Goal: Task Accomplishment & Management: Use online tool/utility

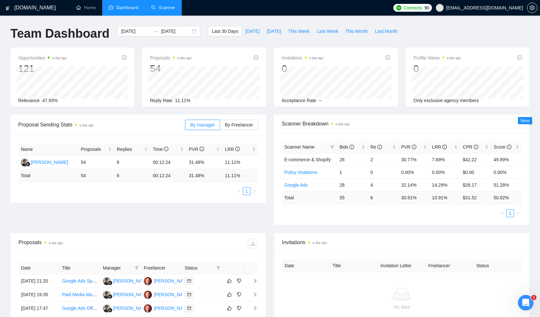
click at [162, 10] on link "Scanner" at bounding box center [163, 8] width 24 height 6
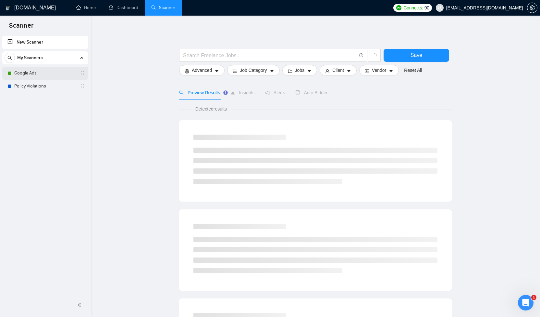
click at [37, 72] on link "Google Ads" at bounding box center [45, 73] width 62 height 13
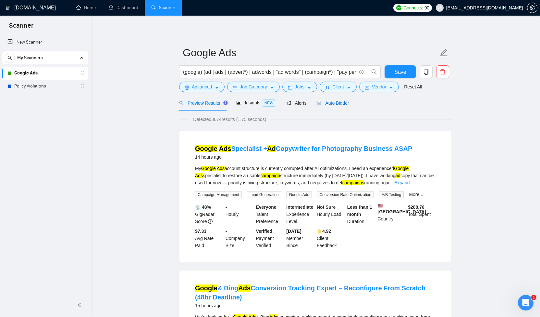
click at [342, 105] on span "Auto Bidder" at bounding box center [333, 102] width 32 height 5
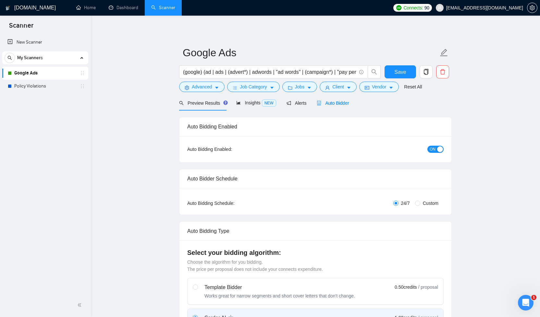
checkbox input "true"
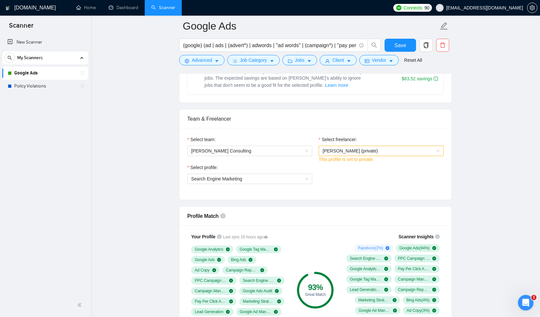
scroll to position [292, 0]
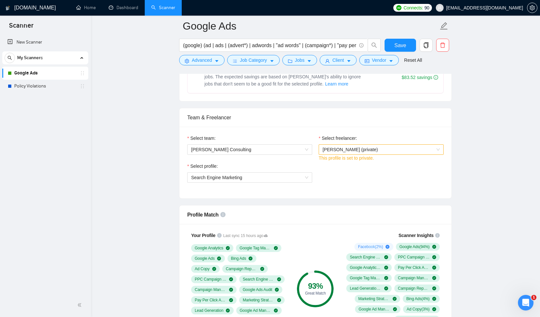
click at [389, 152] on span "[PERSON_NAME] (private)" at bounding box center [381, 149] width 117 height 10
click at [386, 136] on div "Select freelancer:" at bounding box center [381, 139] width 125 height 10
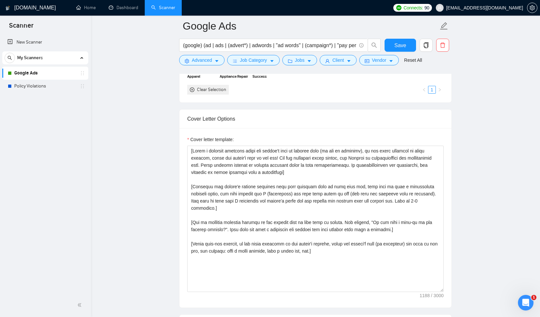
scroll to position [665, 0]
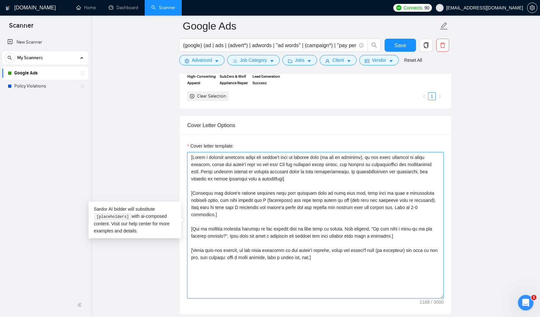
drag, startPoint x: 191, startPoint y: 156, endPoint x: 387, endPoint y: 254, distance: 219.6
click at [387, 254] on textarea "Cover letter template:" at bounding box center [315, 225] width 257 height 146
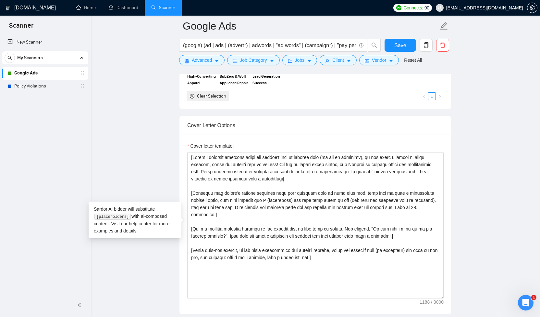
click at [240, 175] on textarea "Cover letter template:" at bounding box center [315, 225] width 257 height 146
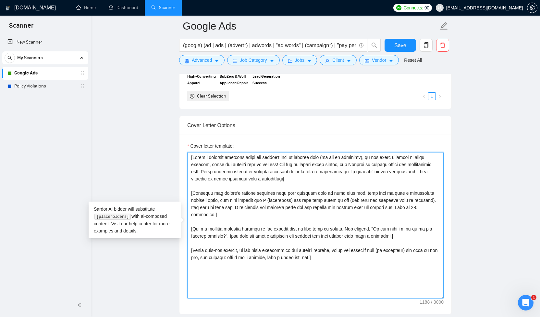
click at [240, 175] on textarea "Cover letter template:" at bounding box center [315, 225] width 257 height 146
drag, startPoint x: 194, startPoint y: 157, endPoint x: 298, endPoint y: 179, distance: 106.9
click at [298, 179] on textarea "Cover letter template:" at bounding box center [315, 225] width 257 height 146
paste textarea "’s name or company name (if provided), in the local language of their country, …"
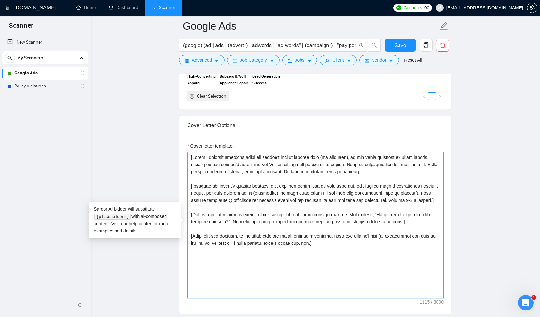
drag, startPoint x: 193, startPoint y: 185, endPoint x: 432, endPoint y: 202, distance: 238.9
click at [432, 202] on textarea "Cover letter template:" at bounding box center [315, 225] width 257 height 146
paste textarea "’s biggest business pain that led them to post this job. Open with a provocativ…"
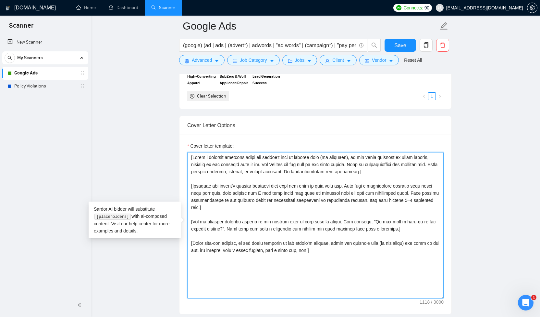
drag, startPoint x: 192, startPoint y: 221, endPoint x: 408, endPoint y: 230, distance: 215.8
click at [408, 230] on textarea "Cover letter template:" at bounding box center [315, 225] width 257 height 146
paste textarea "asy-to-answer, project-relevant question that shows I know a practical next ste…"
drag, startPoint x: 193, startPoint y: 242, endPoint x: 327, endPoint y: 252, distance: 133.8
click at [327, 252] on textarea "Cover letter template:" at bounding box center [315, 225] width 257 height 146
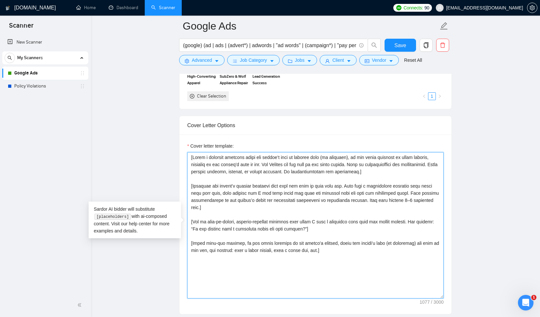
paste textarea "End with a short, funny sign-off message in the client’s local language, using …"
type textarea "[Lorem i dolorsit ametcons adipi eli seddoe’t inci ut laboree dolo (ma aliquaen…"
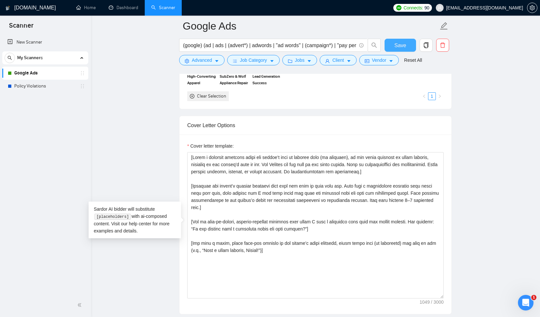
click at [400, 47] on span "Save" at bounding box center [401, 45] width 12 height 8
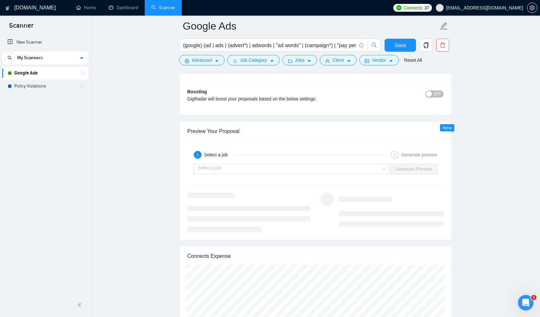
scroll to position [1181, 0]
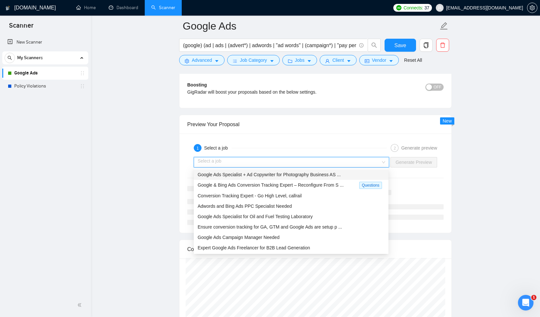
click at [329, 161] on input "search" at bounding box center [289, 162] width 183 height 10
click at [316, 173] on span "Google Ads Specialist + Ad Copywriter for Photography Business AS ..." at bounding box center [269, 174] width 143 height 5
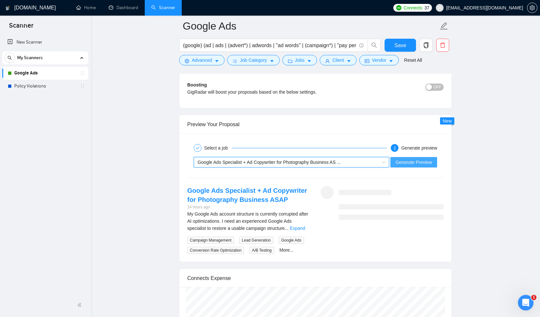
click at [413, 162] on span "Generate Preview" at bounding box center [414, 161] width 36 height 7
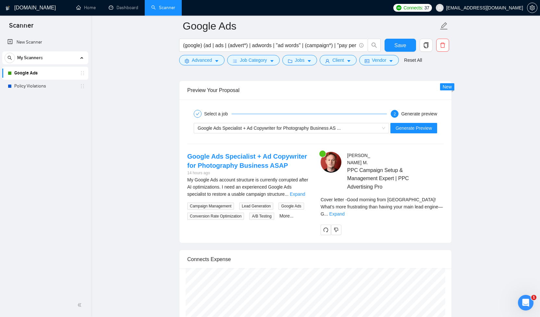
scroll to position [1222, 0]
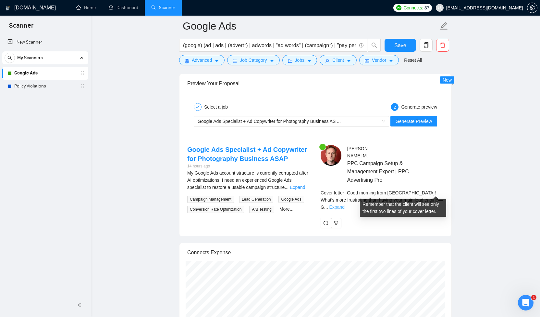
click at [345, 204] on link "Expand" at bounding box center [337, 206] width 15 height 5
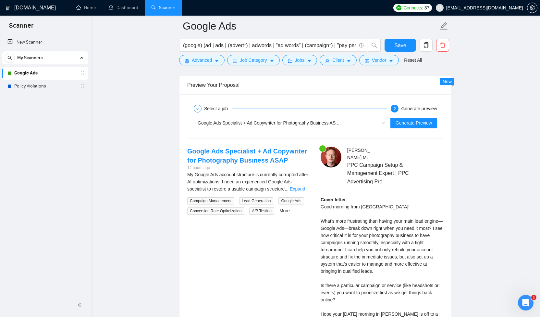
scroll to position [1219, 0]
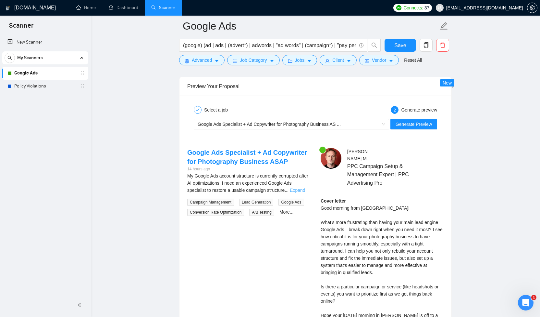
click at [303, 189] on link "Expand" at bounding box center [297, 189] width 15 height 5
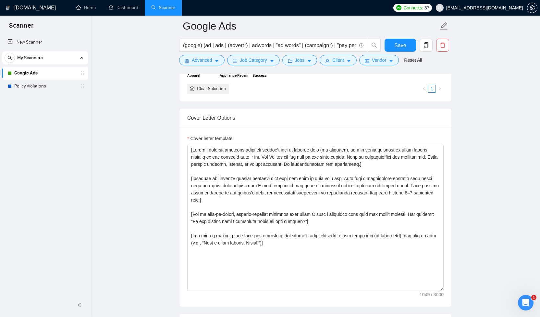
scroll to position [659, 0]
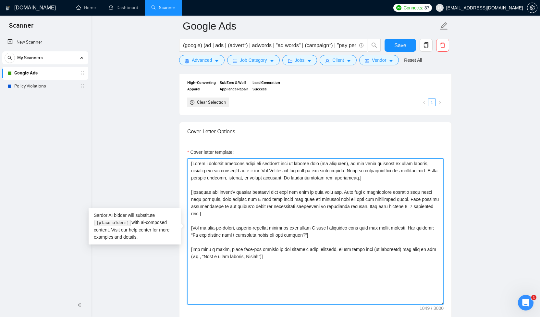
drag, startPoint x: 363, startPoint y: 164, endPoint x: 207, endPoint y: 170, distance: 157.0
drag, startPoint x: 192, startPoint y: 170, endPoint x: 282, endPoint y: 168, distance: 90.0
click at [282, 168] on textarea "Cover letter template:" at bounding box center [315, 231] width 257 height 146
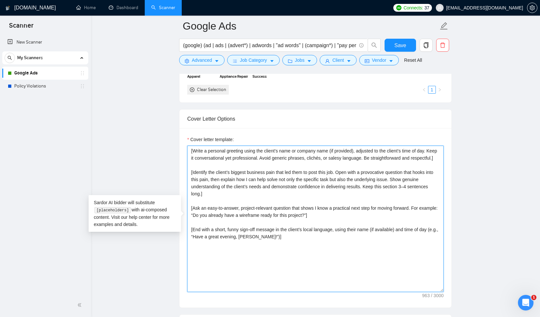
scroll to position [672, 0]
type textarea "[Write a personal greeting using the client’s name or company name (if provided…"
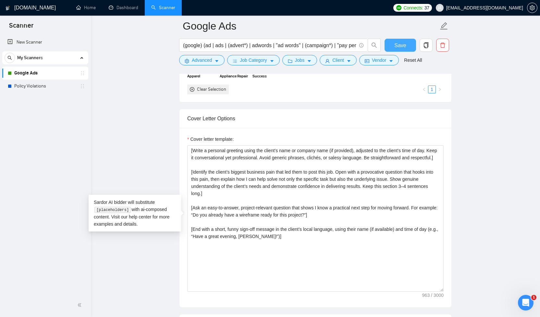
click at [389, 42] on button "Save" at bounding box center [400, 45] width 31 height 13
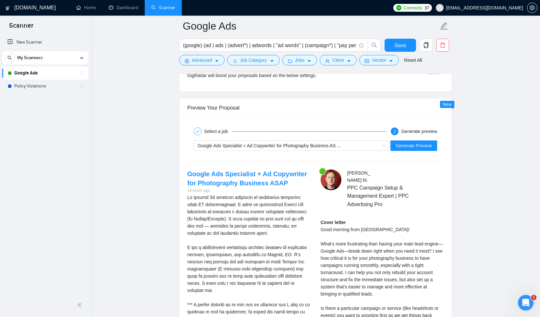
scroll to position [1197, 0]
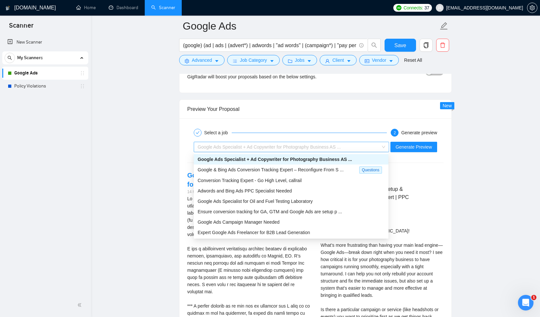
click at [382, 146] on span "Google Ads Specialist + Ad Copywriter for Photography Business AS ..." at bounding box center [292, 147] width 188 height 10
click at [293, 194] on div "Adwords and Bing Ads PPC Specialist Needed" at bounding box center [291, 190] width 195 height 10
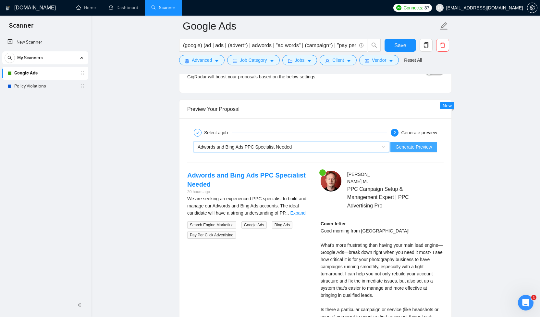
click at [417, 145] on span "Generate Preview" at bounding box center [414, 146] width 36 height 7
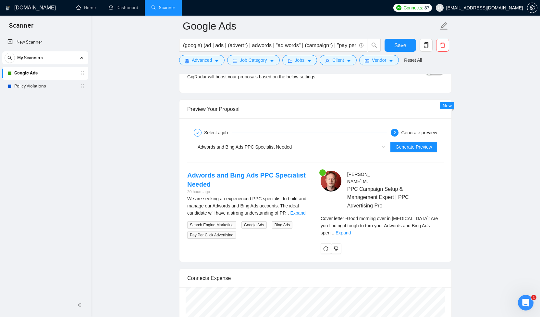
click at [351, 230] on link "Expand" at bounding box center [343, 232] width 15 height 5
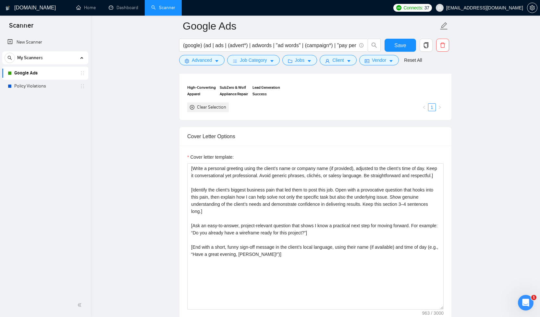
scroll to position [633, 0]
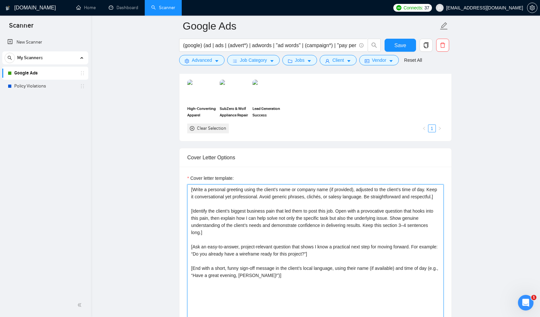
click at [191, 189] on textarea "[Write a personal greeting using the client’s name or company name (if provided…" at bounding box center [315, 257] width 257 height 146
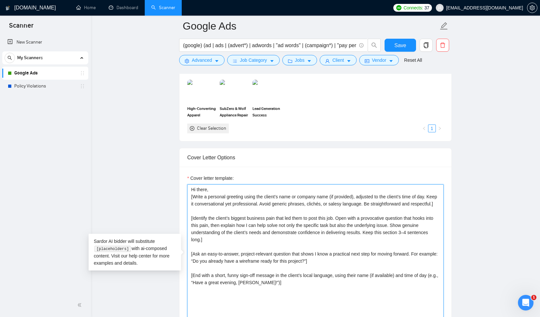
drag, startPoint x: 191, startPoint y: 196, endPoint x: 438, endPoint y: 198, distance: 247.4
click at [438, 198] on textarea "Hi there, [Write a personal greeting using the client’s name or company name (i…" at bounding box center [315, 257] width 257 height 146
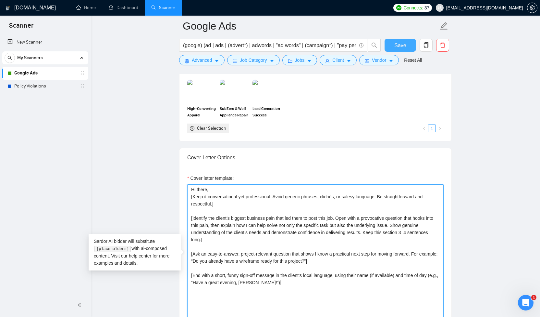
type textarea "Hi there, [Keep it conversational yet professional. Avoid generic phrases, clic…"
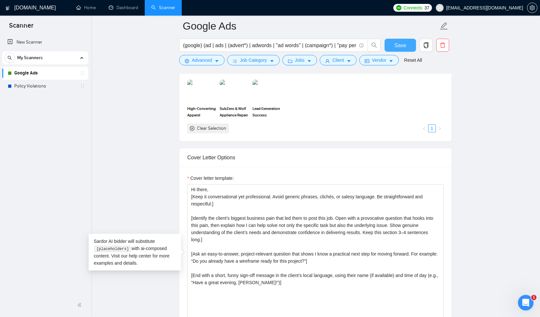
click at [405, 46] on span "Save" at bounding box center [401, 45] width 12 height 8
checkbox input "false"
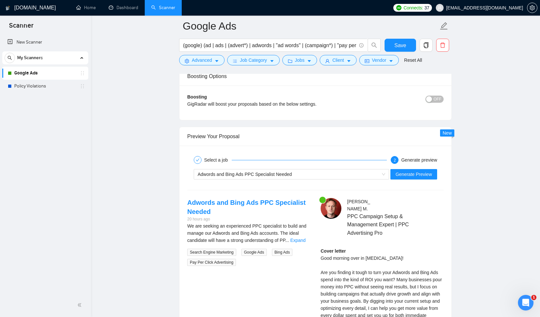
scroll to position [1140, 0]
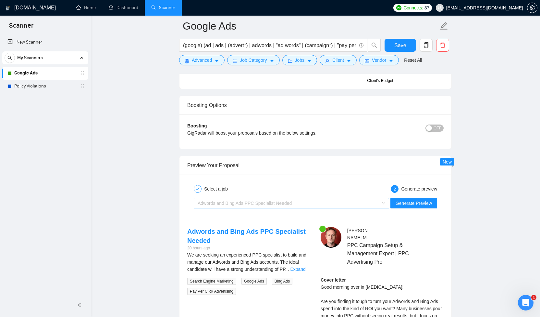
click at [378, 202] on div "Adwords and Bing Ads PPC Specialist Needed" at bounding box center [289, 203] width 182 height 10
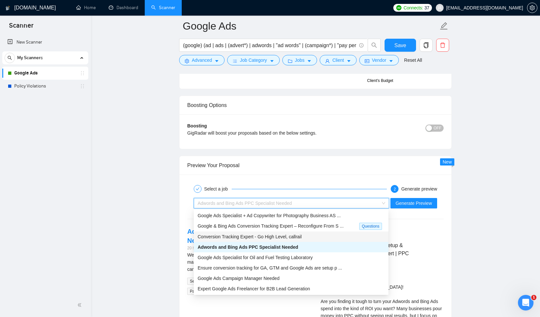
click at [279, 237] on span "Conversion Tracking Expert - Go High Level, callrail" at bounding box center [250, 236] width 104 height 5
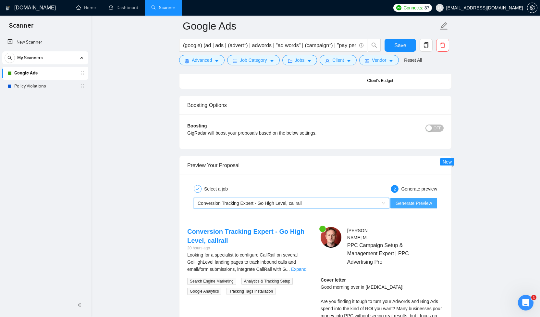
click at [404, 202] on span "Generate Preview" at bounding box center [414, 202] width 36 height 7
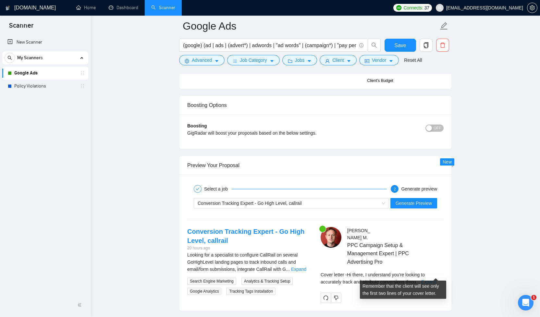
click at [437, 279] on link "Expand" at bounding box center [428, 281] width 15 height 5
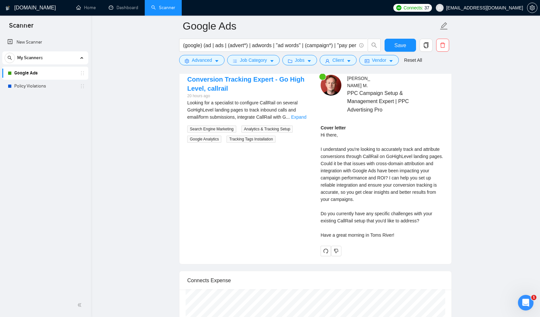
scroll to position [1307, 0]
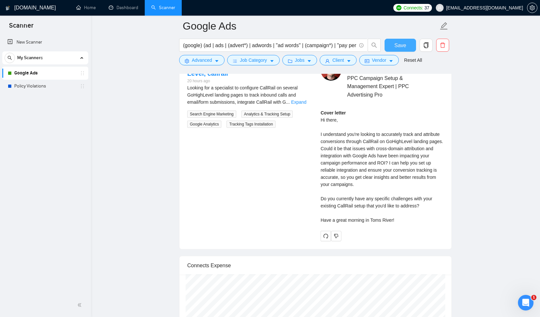
click at [395, 46] on span "Save" at bounding box center [401, 45] width 12 height 8
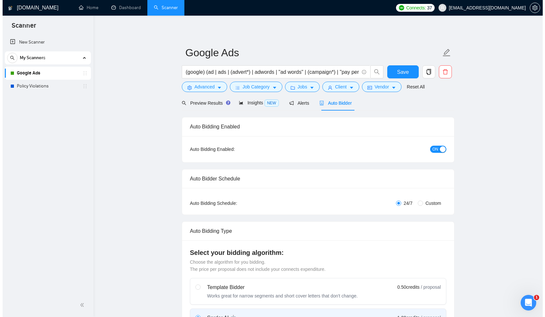
scroll to position [0, 0]
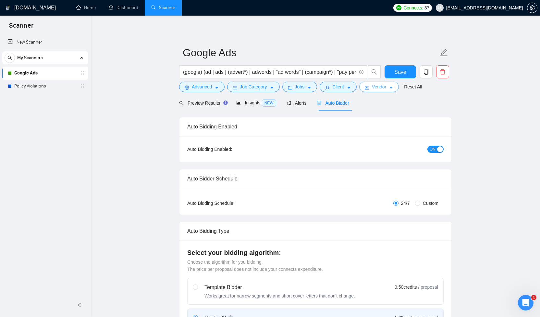
click at [394, 86] on icon "caret-down" at bounding box center [391, 87] width 5 height 5
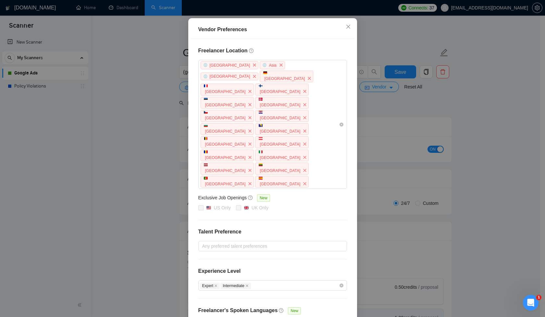
scroll to position [53, 0]
click at [346, 27] on icon "close" at bounding box center [348, 26] width 5 height 5
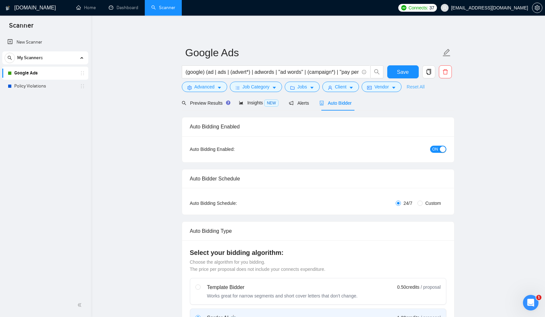
scroll to position [0, 0]
click at [354, 90] on button "Client" at bounding box center [338, 87] width 37 height 10
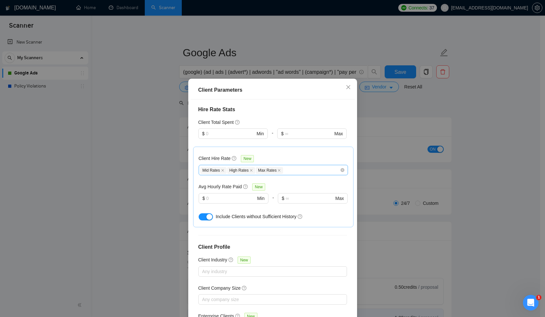
scroll to position [202, 0]
click at [347, 88] on icon "close" at bounding box center [348, 86] width 5 height 5
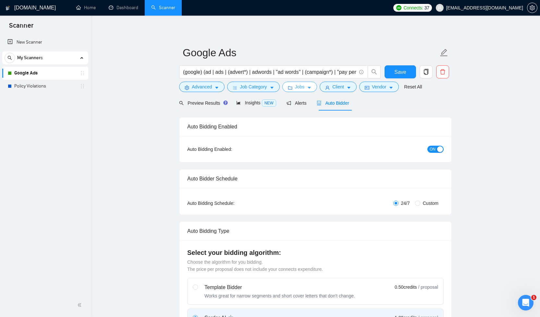
click at [312, 89] on icon "caret-down" at bounding box center [309, 87] width 5 height 5
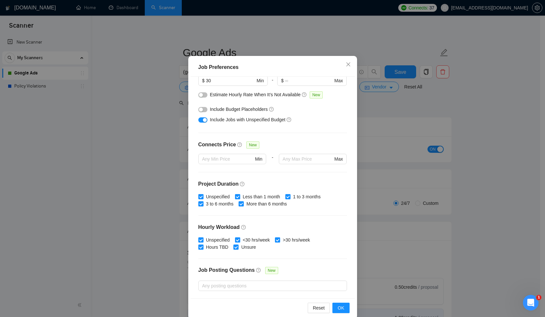
scroll to position [96, 0]
click at [284, 156] on input "text" at bounding box center [308, 158] width 50 height 7
type input "10"
click at [347, 64] on icon "close" at bounding box center [348, 64] width 5 height 5
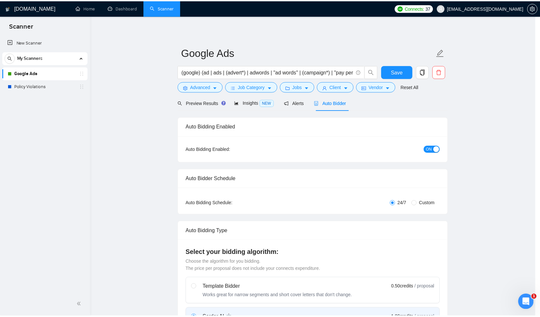
scroll to position [0, 0]
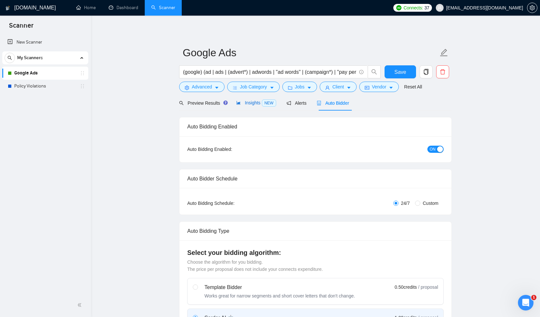
click at [246, 105] on span "Insights NEW" at bounding box center [256, 102] width 40 height 5
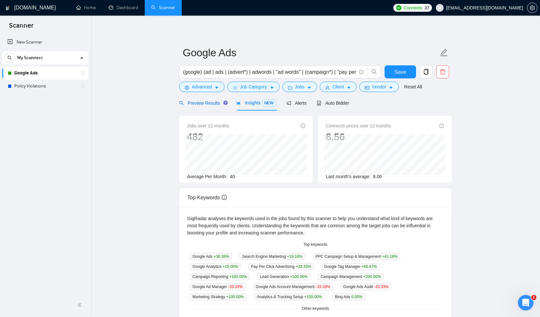
click at [204, 106] on span "Preview Results" at bounding box center [202, 102] width 47 height 5
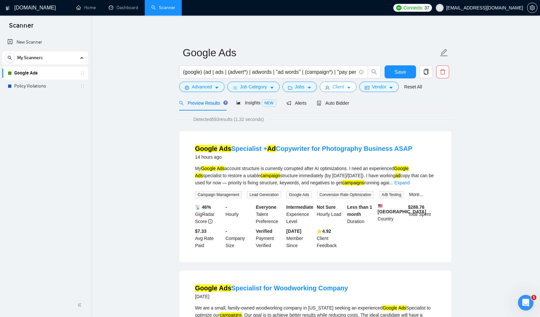
click at [355, 86] on button "Client" at bounding box center [338, 87] width 37 height 10
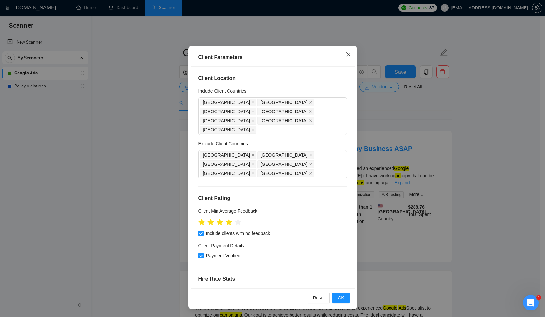
click at [346, 54] on icon "close" at bounding box center [348, 54] width 5 height 5
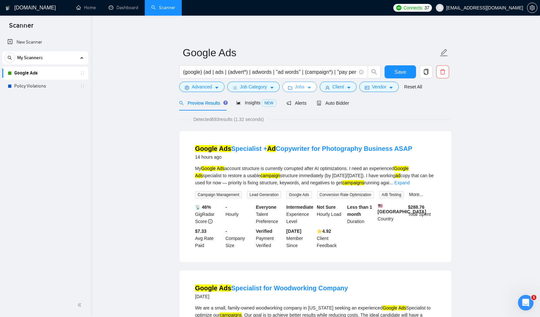
click at [292, 86] on icon "folder" at bounding box center [290, 87] width 5 height 5
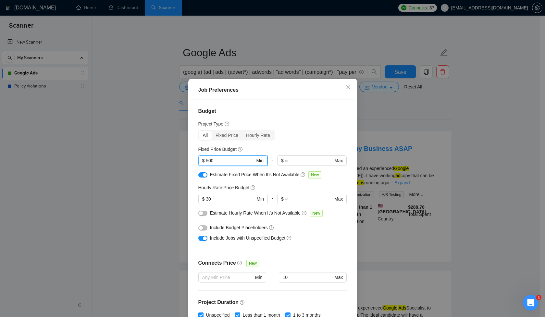
drag, startPoint x: 221, startPoint y: 161, endPoint x: 205, endPoint y: 161, distance: 15.6
click at [206, 161] on input "500" at bounding box center [230, 160] width 49 height 7
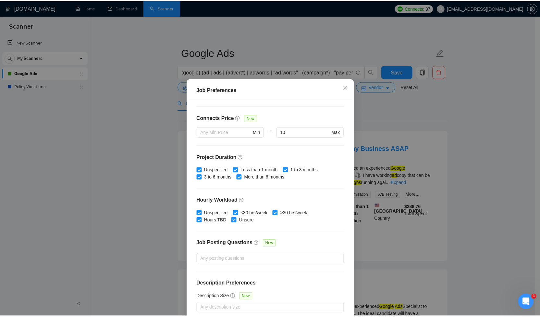
scroll to position [144, 0]
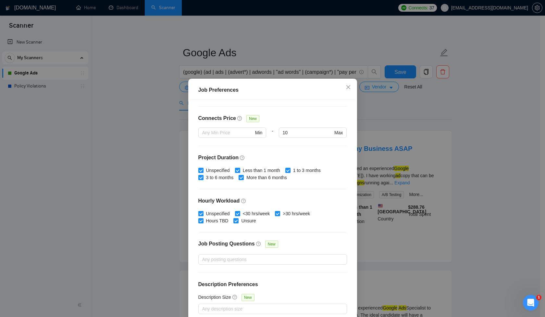
type input "300"
click at [293, 149] on div "Budget Project Type All Fixed Price Hourly Rate Fixed Price Budget 300 $ 300 Mi…" at bounding box center [273, 210] width 164 height 222
click at [346, 89] on icon "close" at bounding box center [348, 86] width 5 height 5
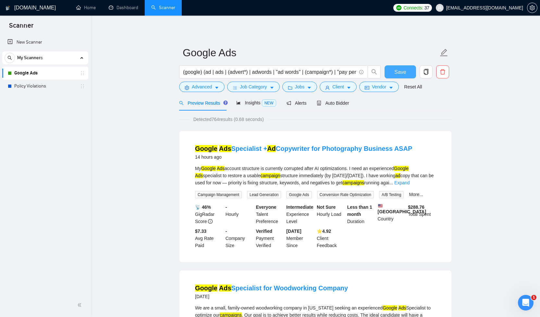
click at [401, 72] on span "Save" at bounding box center [401, 72] width 12 height 8
